Goal: Task Accomplishment & Management: Complete application form

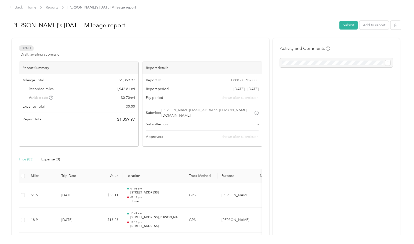
click at [59, 87] on div "Recorded miles 1,942.81 mi" at bounding box center [79, 88] width 112 height 5
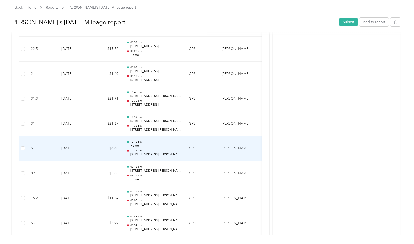
scroll to position [574, 0]
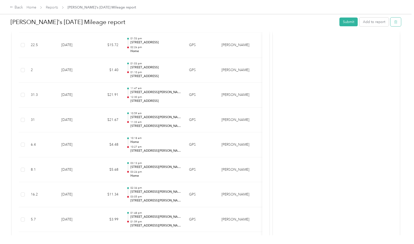
click at [394, 24] on icon "button" at bounding box center [396, 22] width 4 height 4
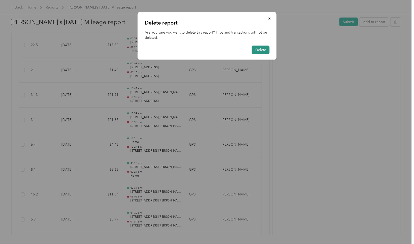
click at [263, 48] on button "Delete" at bounding box center [261, 50] width 18 height 9
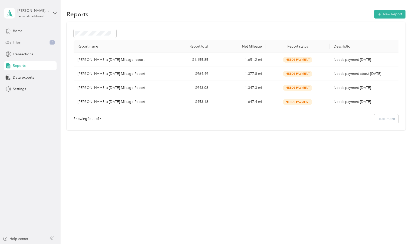
click at [14, 42] on span "Trips" at bounding box center [17, 42] width 8 height 5
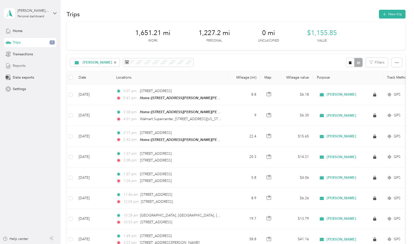
click at [20, 68] on span "Reports" at bounding box center [19, 65] width 13 height 5
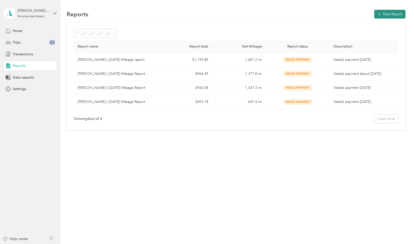
click at [382, 14] on icon "button" at bounding box center [379, 14] width 5 height 5
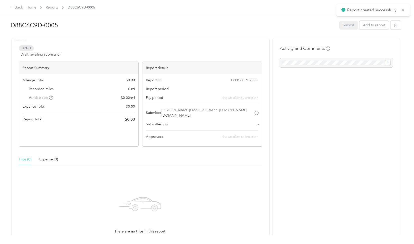
click at [36, 23] on h1 "D88C6C9D-0005" at bounding box center [174, 25] width 326 height 12
click at [375, 27] on button "Add to report" at bounding box center [374, 25] width 29 height 9
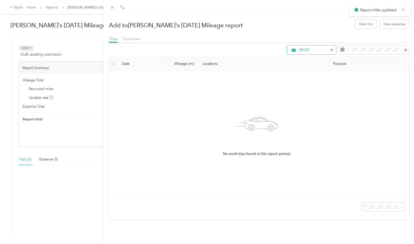
click at [317, 47] on div "DCCE" at bounding box center [311, 50] width 49 height 9
click at [302, 84] on span "[PERSON_NAME]" at bounding box center [312, 85] width 33 height 5
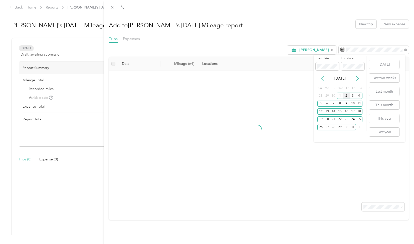
click at [323, 79] on icon at bounding box center [322, 78] width 5 height 5
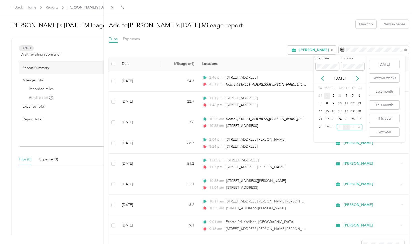
click at [327, 95] on div "1" at bounding box center [327, 96] width 7 height 6
click at [334, 127] on div "30" at bounding box center [334, 127] width 7 height 6
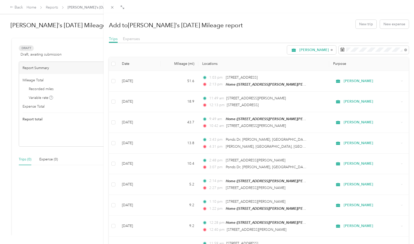
scroll to position [378, 0]
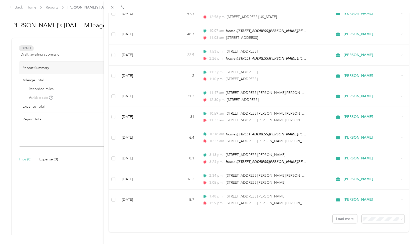
click at [373, 207] on span "100 per load" at bounding box center [372, 205] width 21 height 4
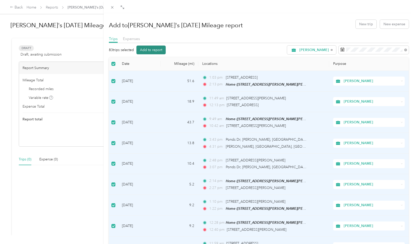
click at [158, 51] on button "Add to report" at bounding box center [151, 50] width 29 height 9
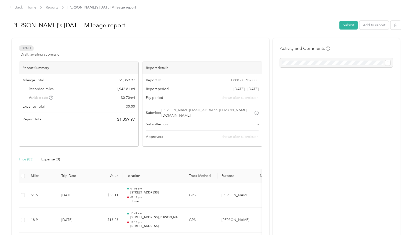
click at [320, 63] on div at bounding box center [336, 62] width 113 height 9
click at [296, 64] on div at bounding box center [336, 62] width 113 height 9
click at [308, 61] on div at bounding box center [336, 62] width 113 height 9
click at [388, 64] on div at bounding box center [336, 62] width 113 height 9
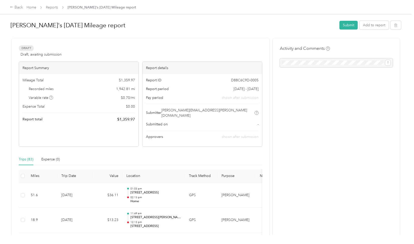
click at [328, 62] on div at bounding box center [336, 62] width 113 height 9
click at [309, 62] on div at bounding box center [336, 62] width 113 height 9
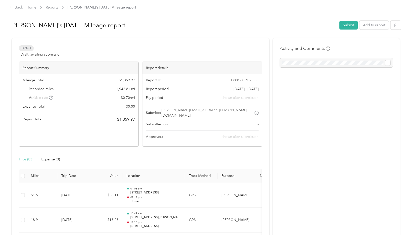
click at [311, 64] on div at bounding box center [336, 62] width 113 height 9
click at [316, 62] on div at bounding box center [336, 62] width 113 height 9
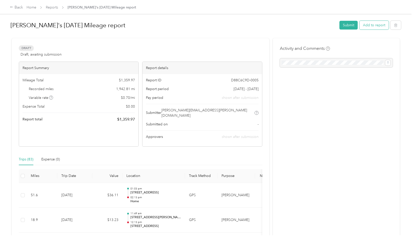
click at [374, 27] on button "Add to report" at bounding box center [374, 25] width 29 height 9
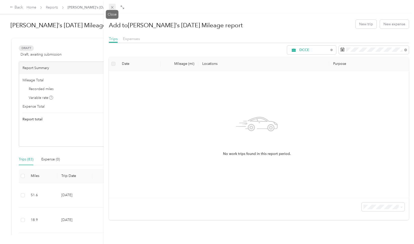
click at [112, 9] on icon at bounding box center [112, 7] width 4 height 4
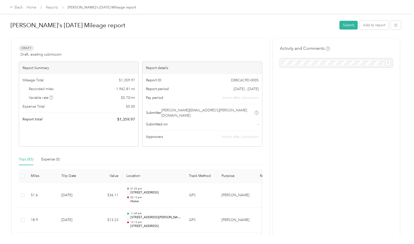
click at [295, 66] on div at bounding box center [336, 62] width 113 height 9
click at [343, 24] on button "Submit" at bounding box center [349, 25] width 18 height 9
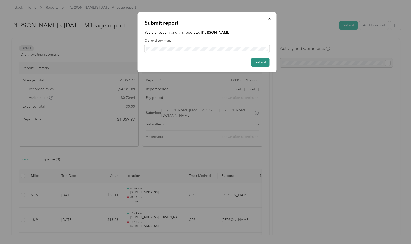
click at [258, 61] on button "Submit" at bounding box center [261, 62] width 18 height 9
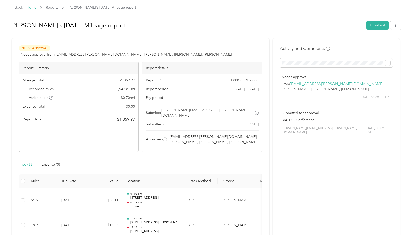
click at [33, 8] on link "Home" at bounding box center [32, 7] width 10 height 4
